Goal: Task Accomplishment & Management: Use online tool/utility

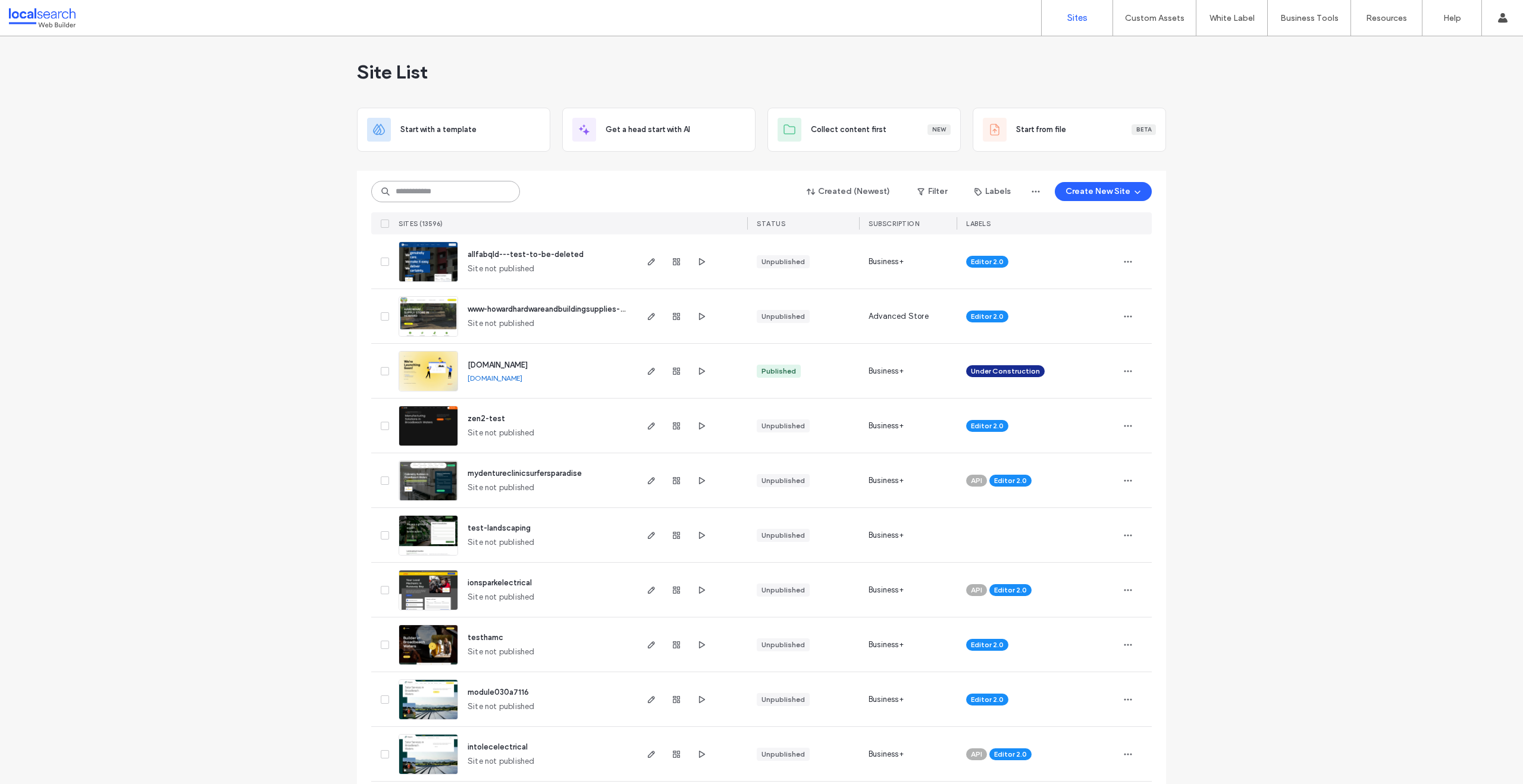
click at [425, 196] on input at bounding box center [445, 191] width 149 height 21
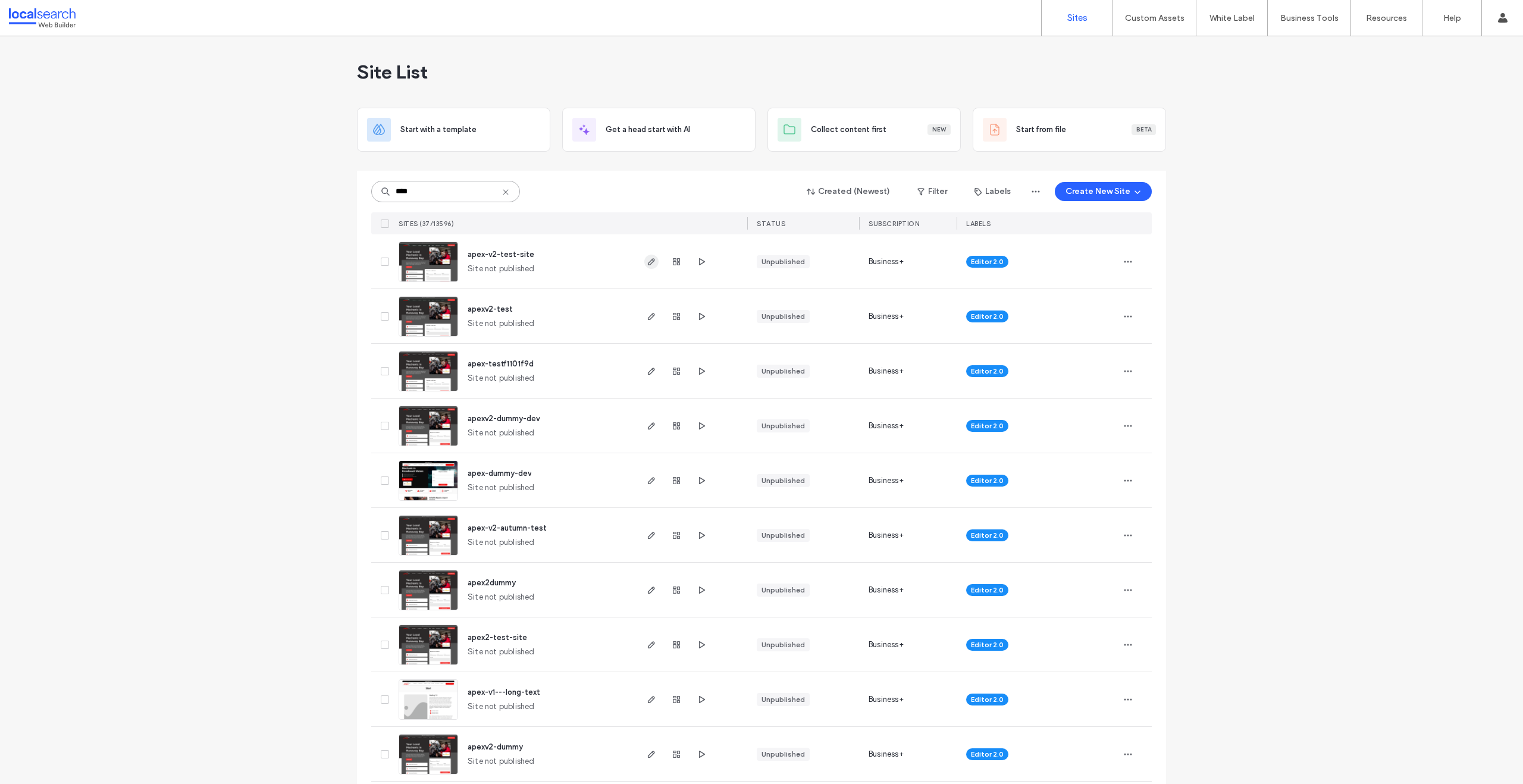
type input "****"
click at [646, 260] on icon "button" at bounding box center [651, 262] width 9 height 9
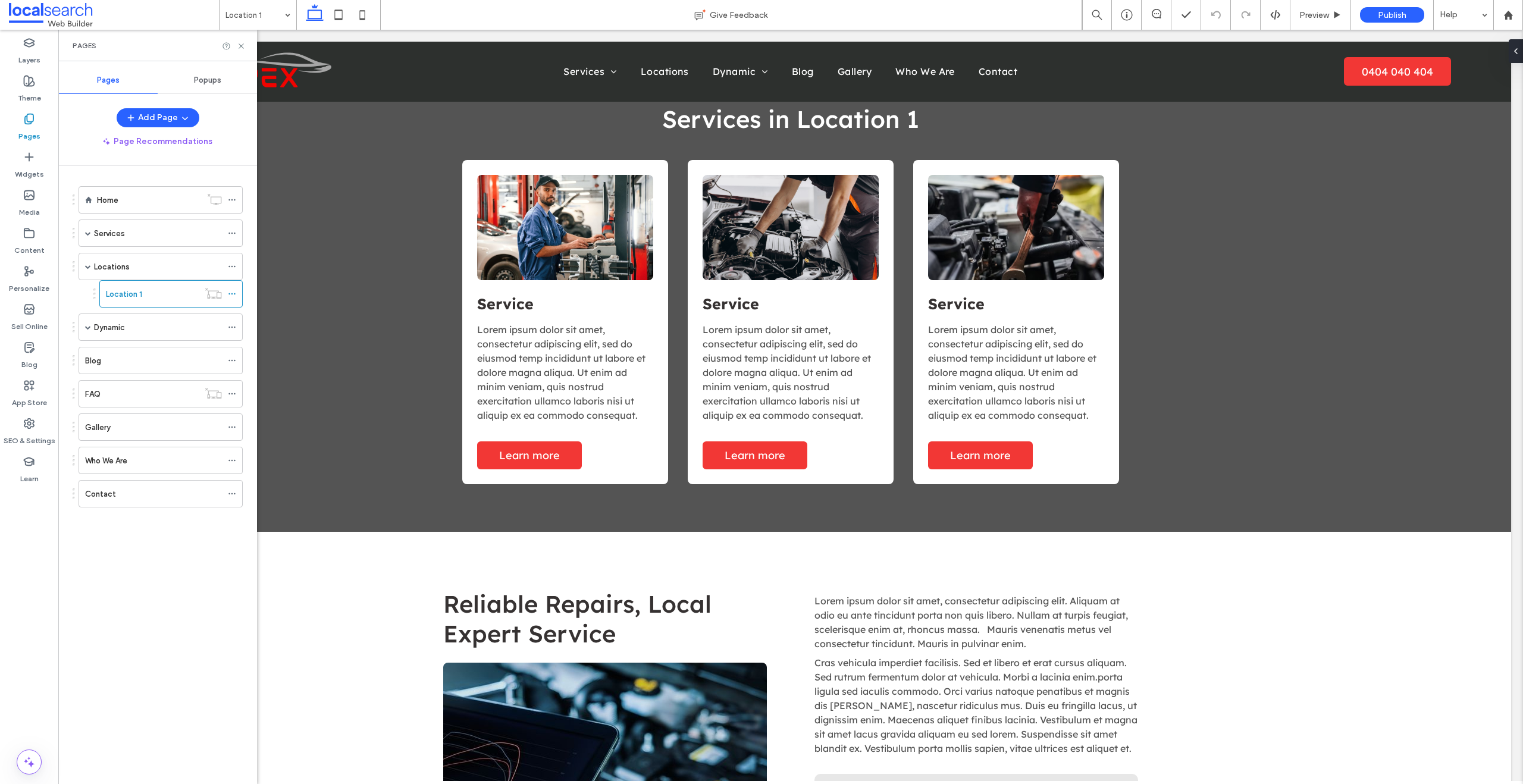
scroll to position [681, 0]
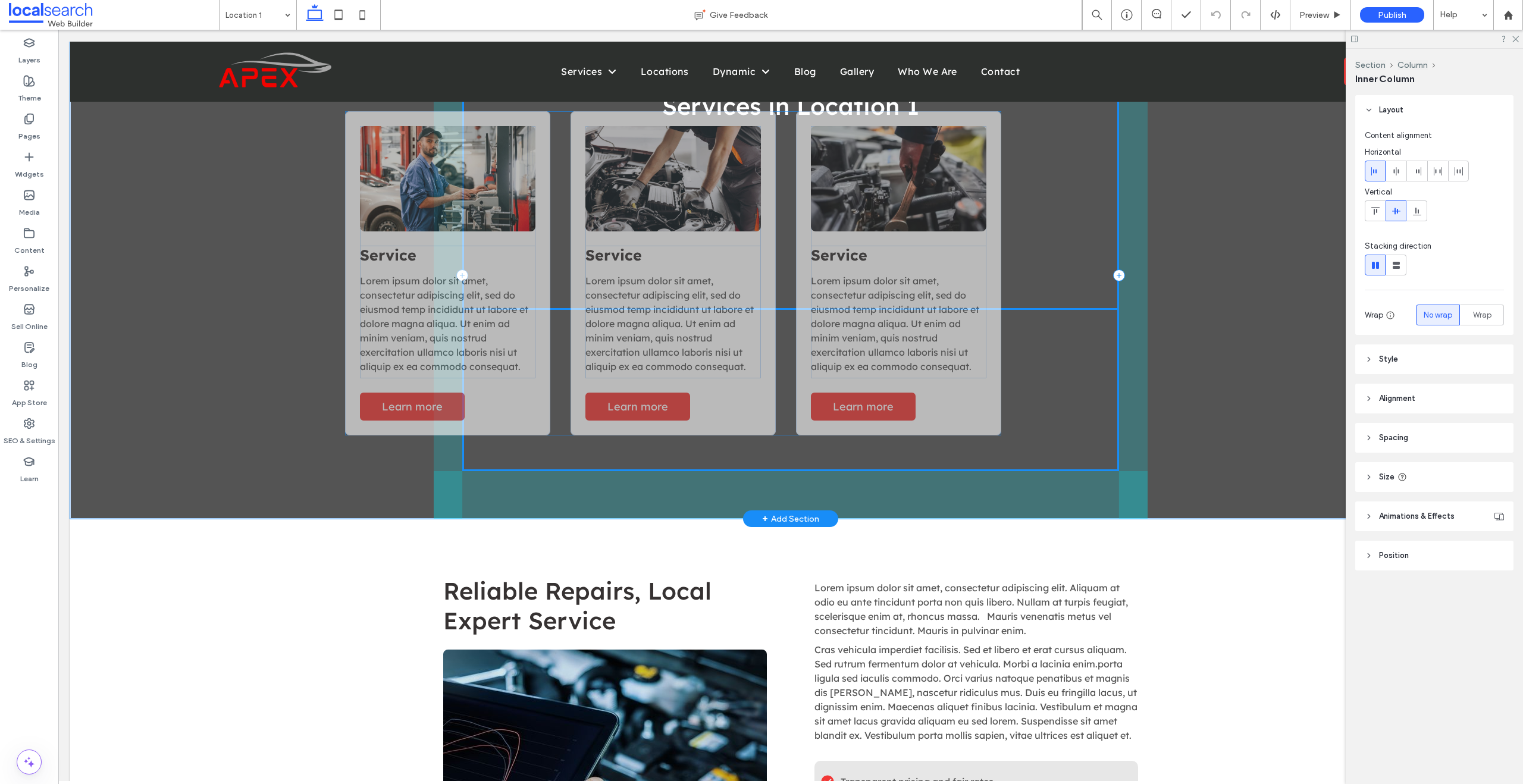
drag, startPoint x: 1088, startPoint y: 406, endPoint x: 1002, endPoint y: 389, distance: 87.7
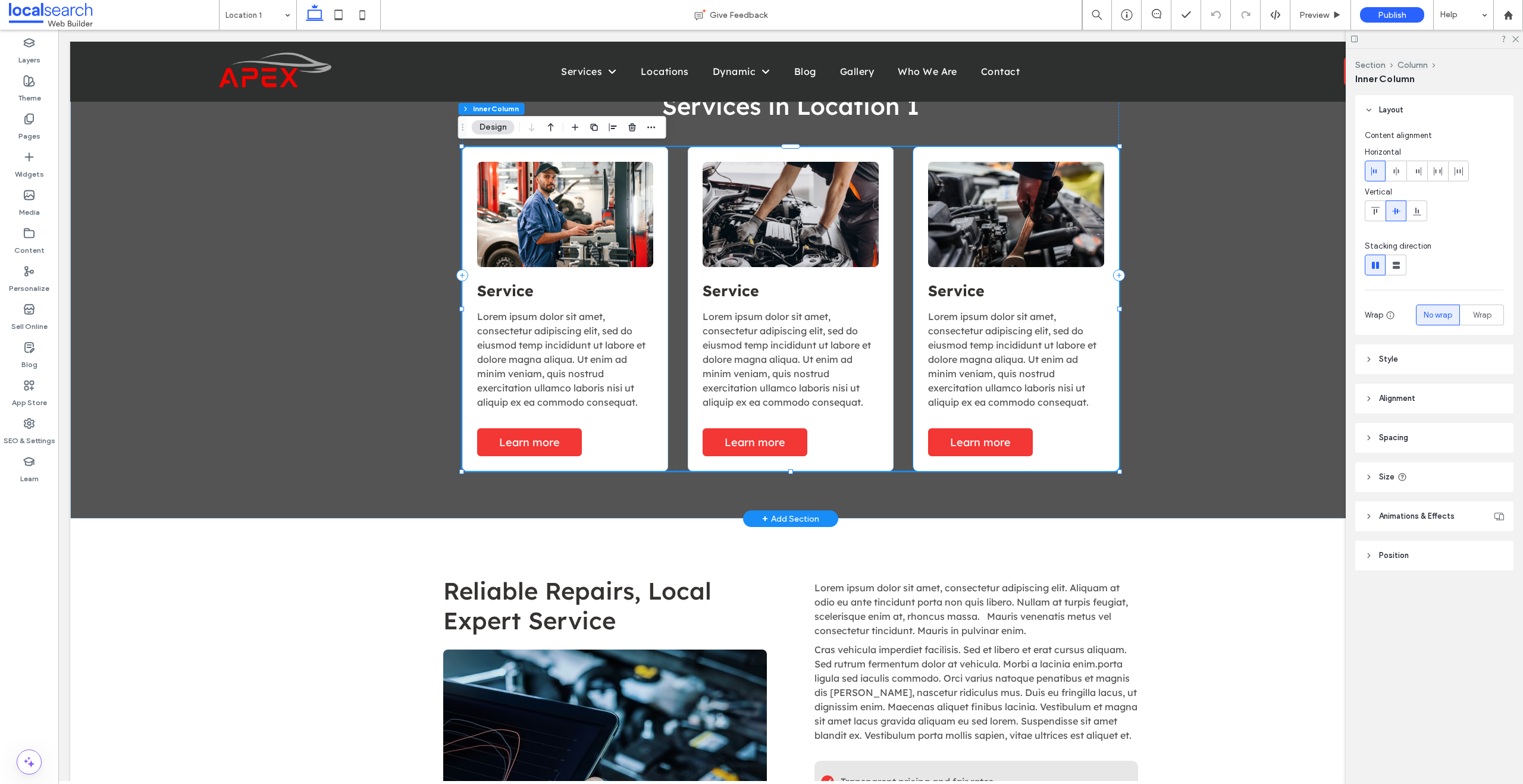
click at [977, 367] on p "Lorem ipsum dolor sit amet, consectetur adipiscing elit, sed do eiusmod temp in…" at bounding box center [1016, 359] width 176 height 100
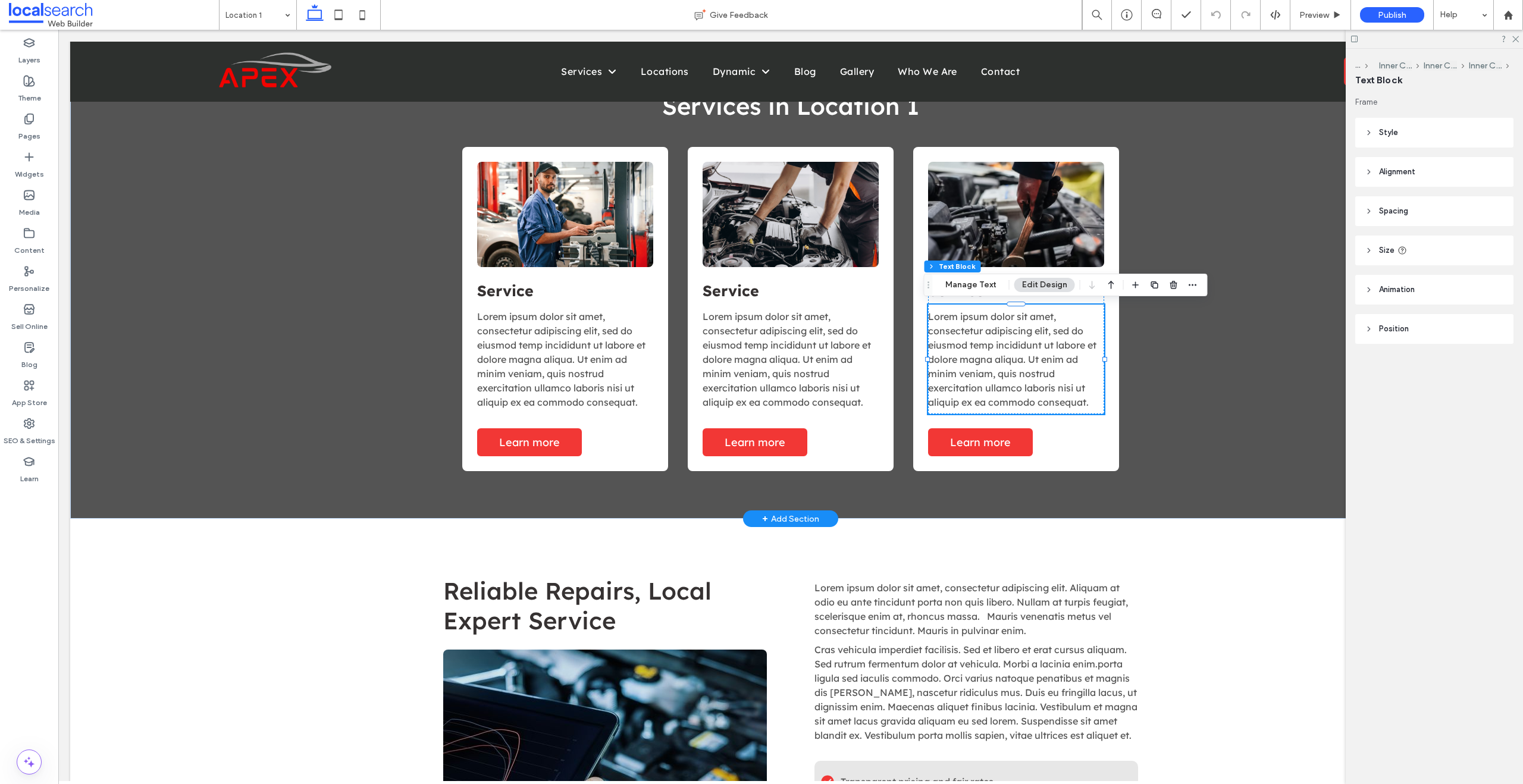
click at [982, 356] on span "Lorem ipsum dolor sit amet, consectetur adipiscing elit, sed do eiusmod temp in…" at bounding box center [1012, 358] width 169 height 97
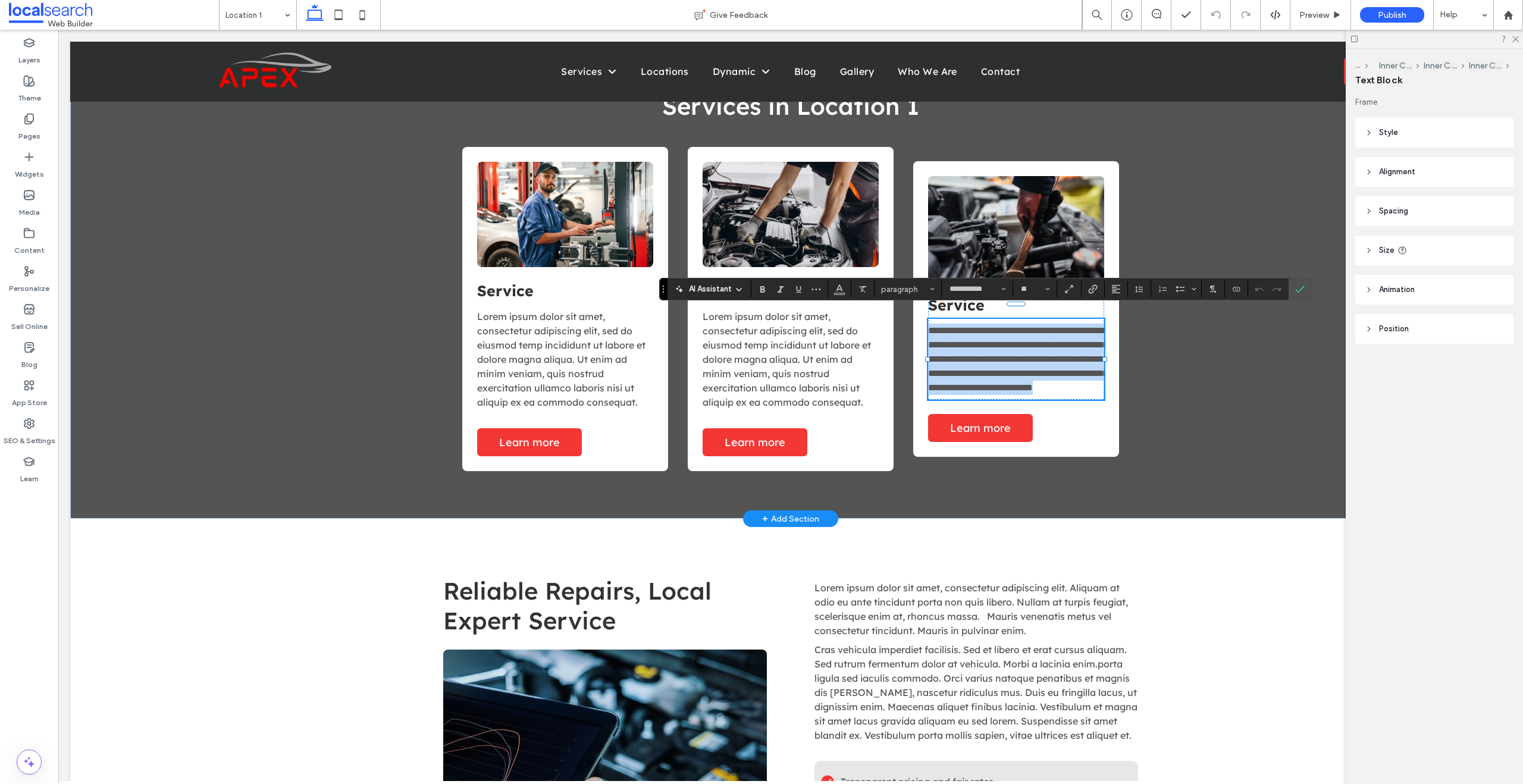
click at [959, 355] on span "**********" at bounding box center [1017, 358] width 180 height 66
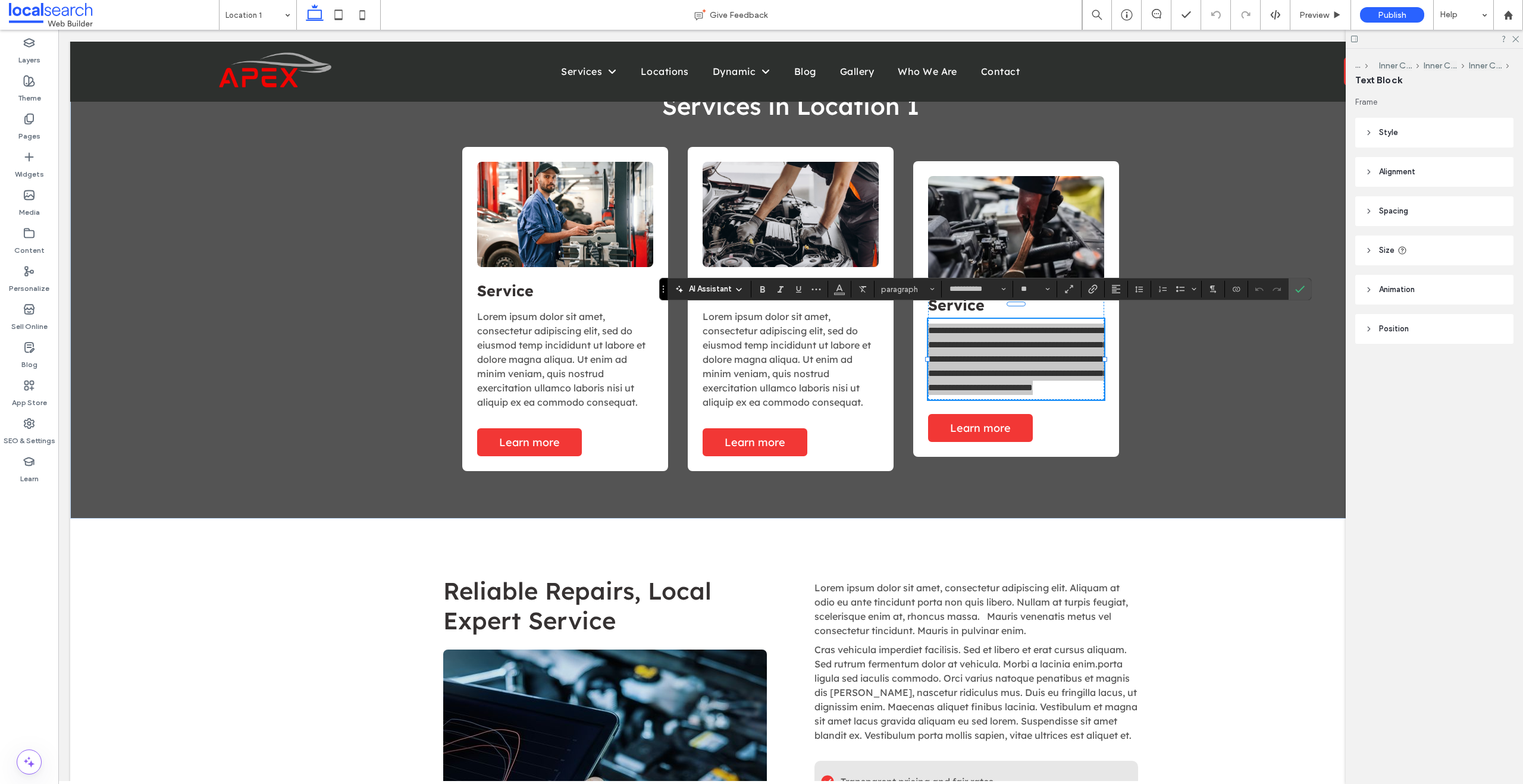
click at [1516, 43] on div at bounding box center [1433, 39] width 177 height 19
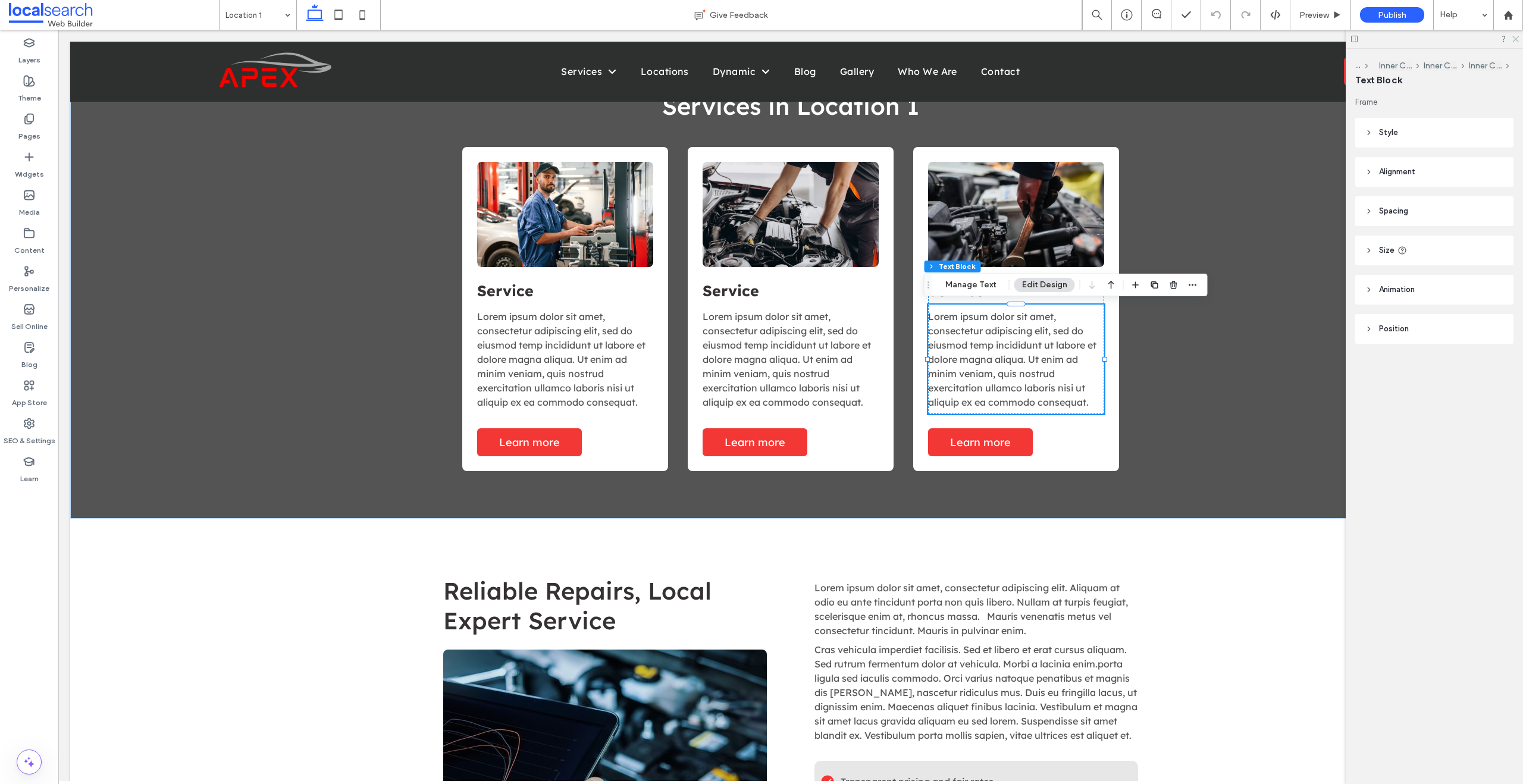
click at [1515, 42] on icon at bounding box center [1515, 38] width 7 height 7
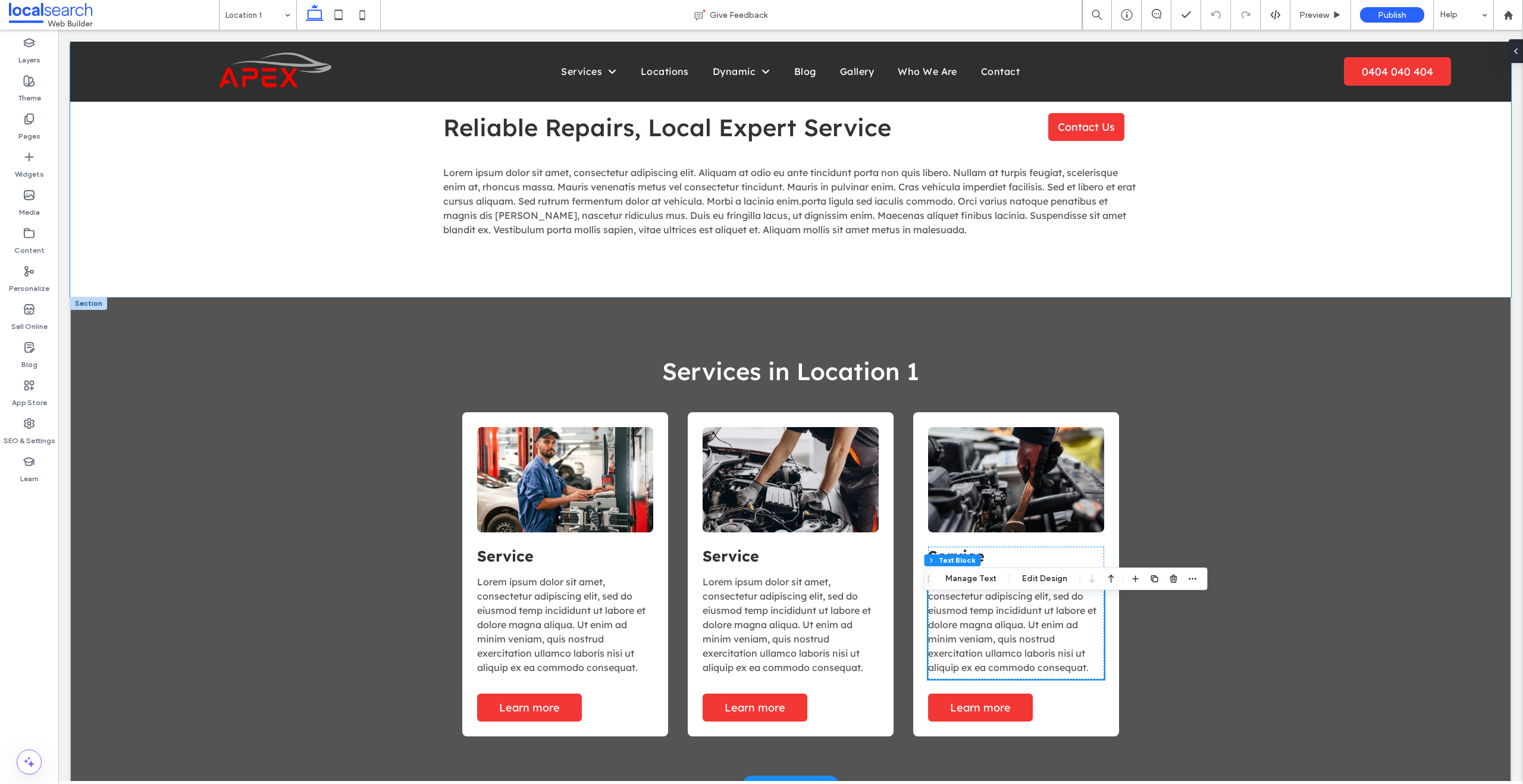
scroll to position [417, 0]
